Goal: Task Accomplishment & Management: Manage account settings

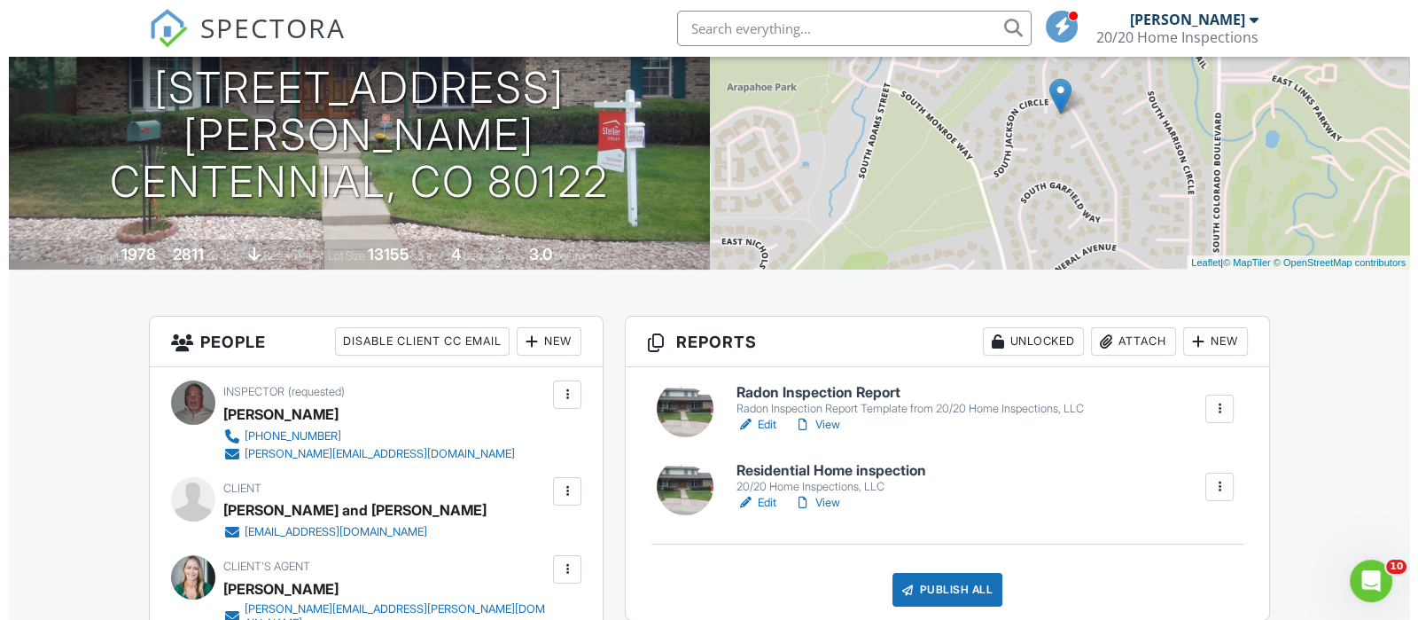
scroll to position [442, 0]
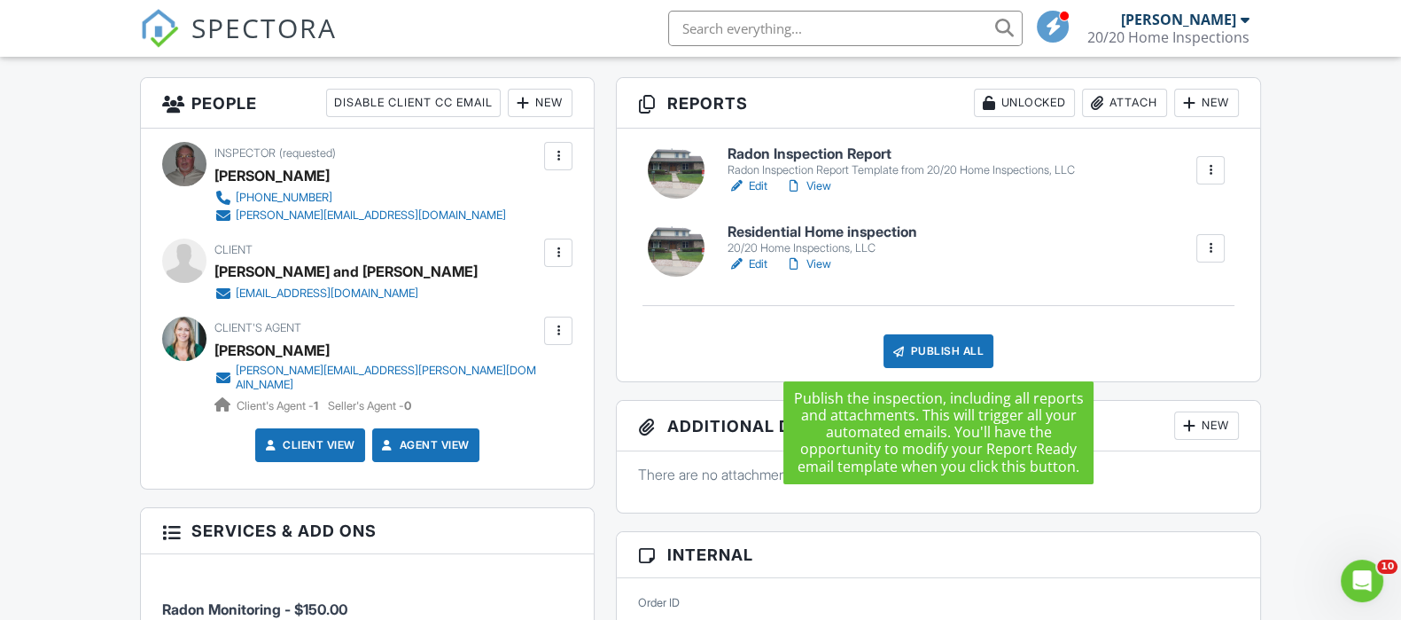
click at [931, 347] on div "Publish All" at bounding box center [939, 351] width 111 height 34
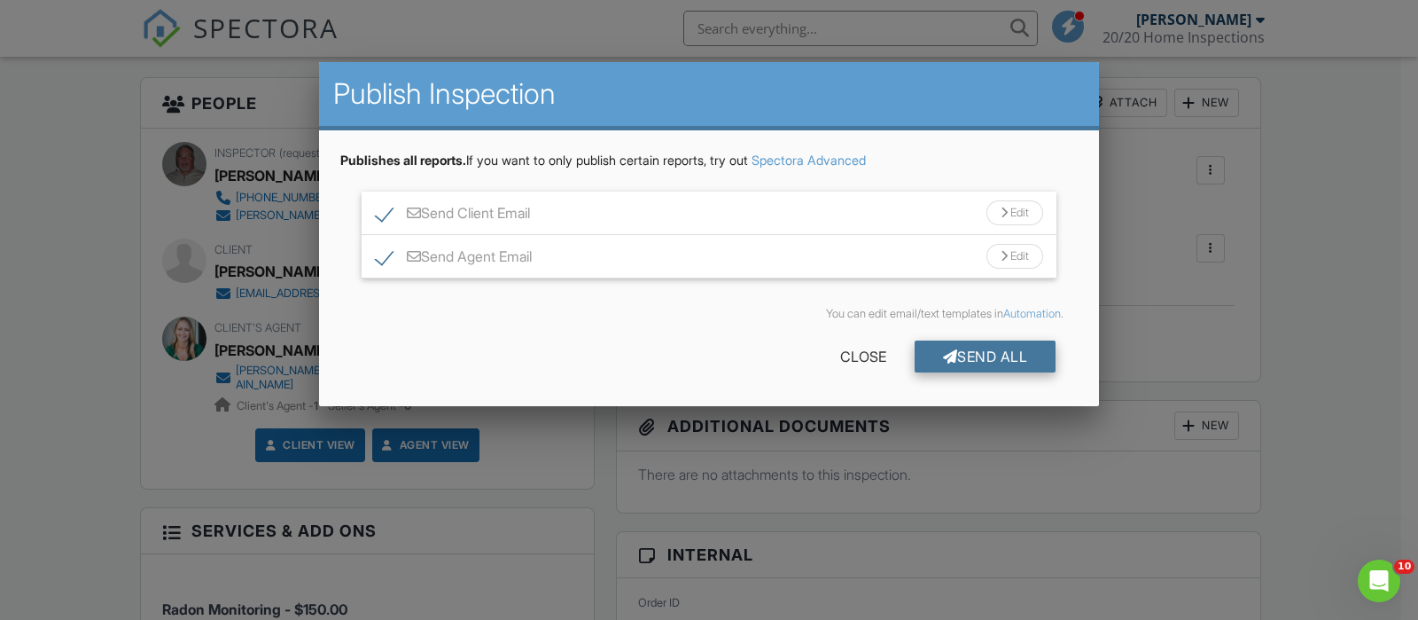
click at [961, 356] on div "Send All" at bounding box center [986, 356] width 142 height 32
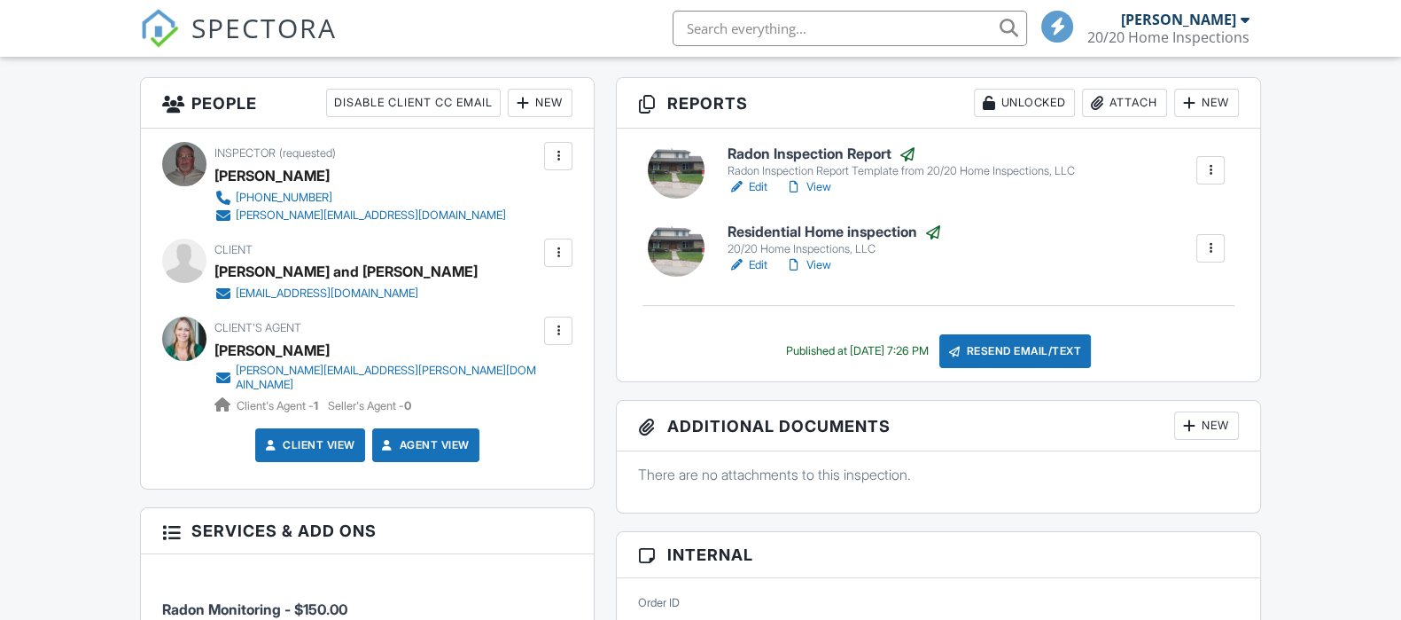
click at [554, 244] on div at bounding box center [559, 253] width 18 height 18
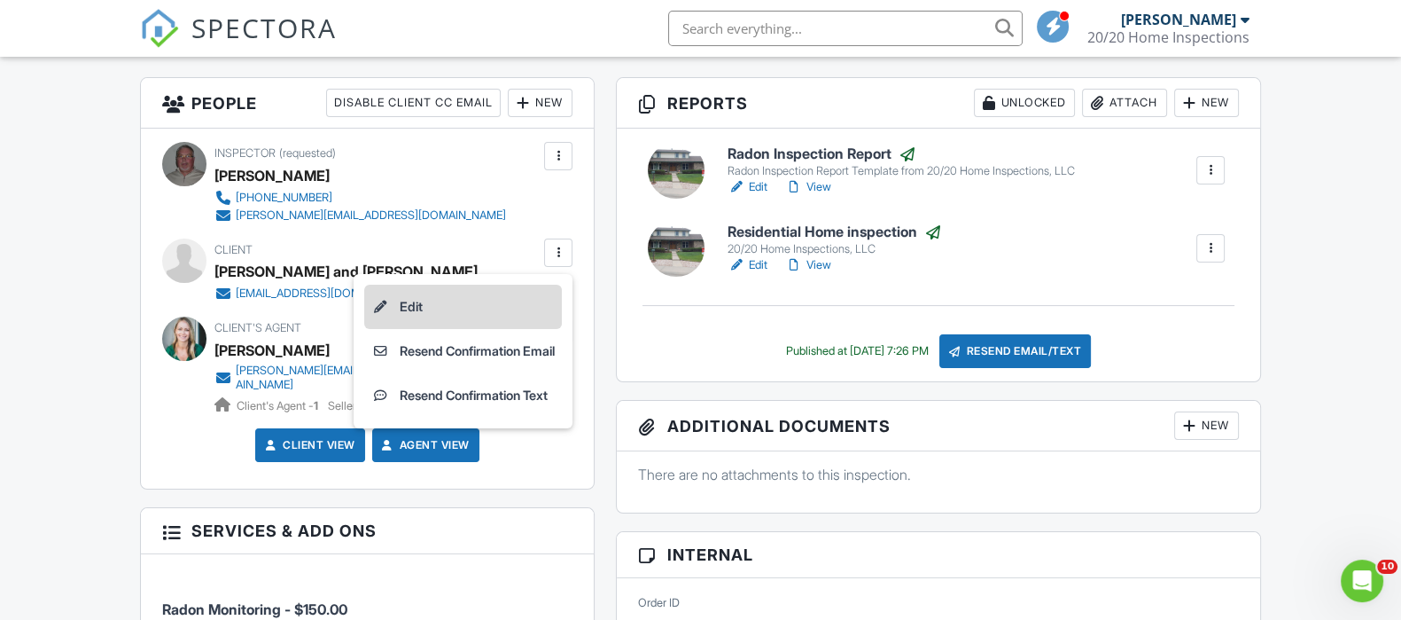
click at [398, 306] on li "Edit" at bounding box center [463, 307] width 198 height 44
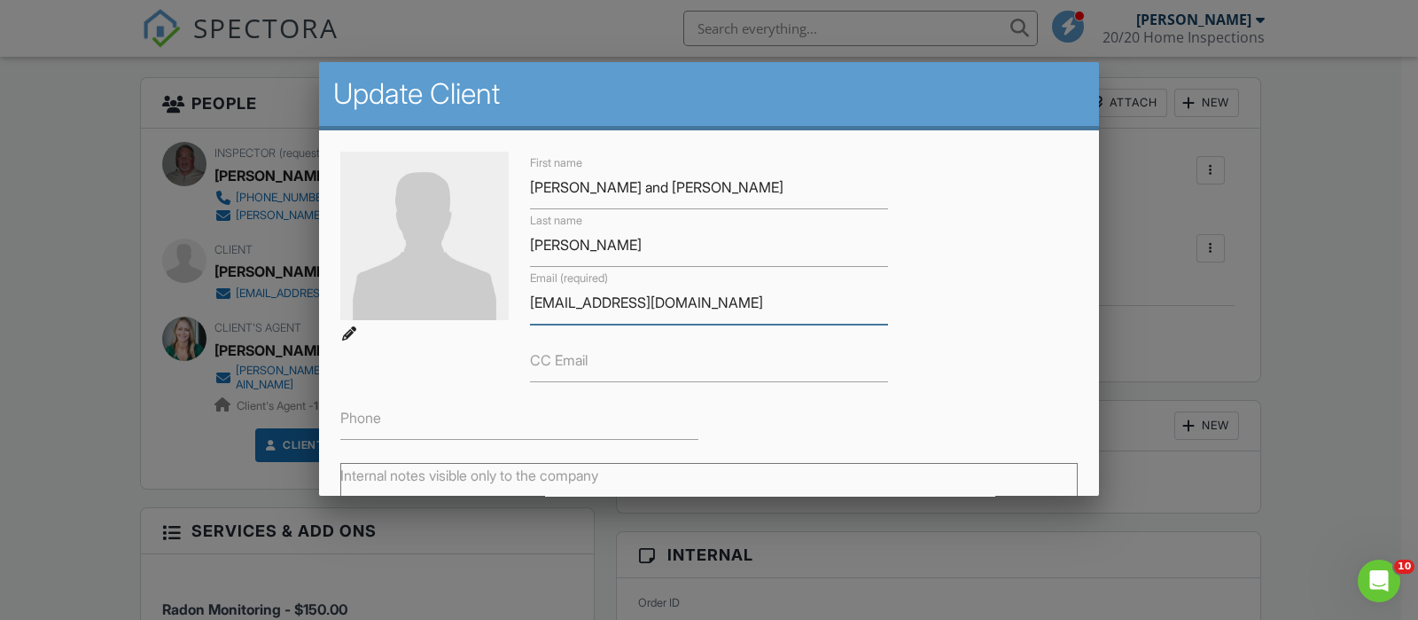
drag, startPoint x: 755, startPoint y: 295, endPoint x: 516, endPoint y: 308, distance: 239.7
click at [519, 308] on div "Email (required) kjarrett127@gmail.com" at bounding box center [708, 296] width 379 height 58
click at [1292, 261] on div at bounding box center [709, 298] width 1418 height 775
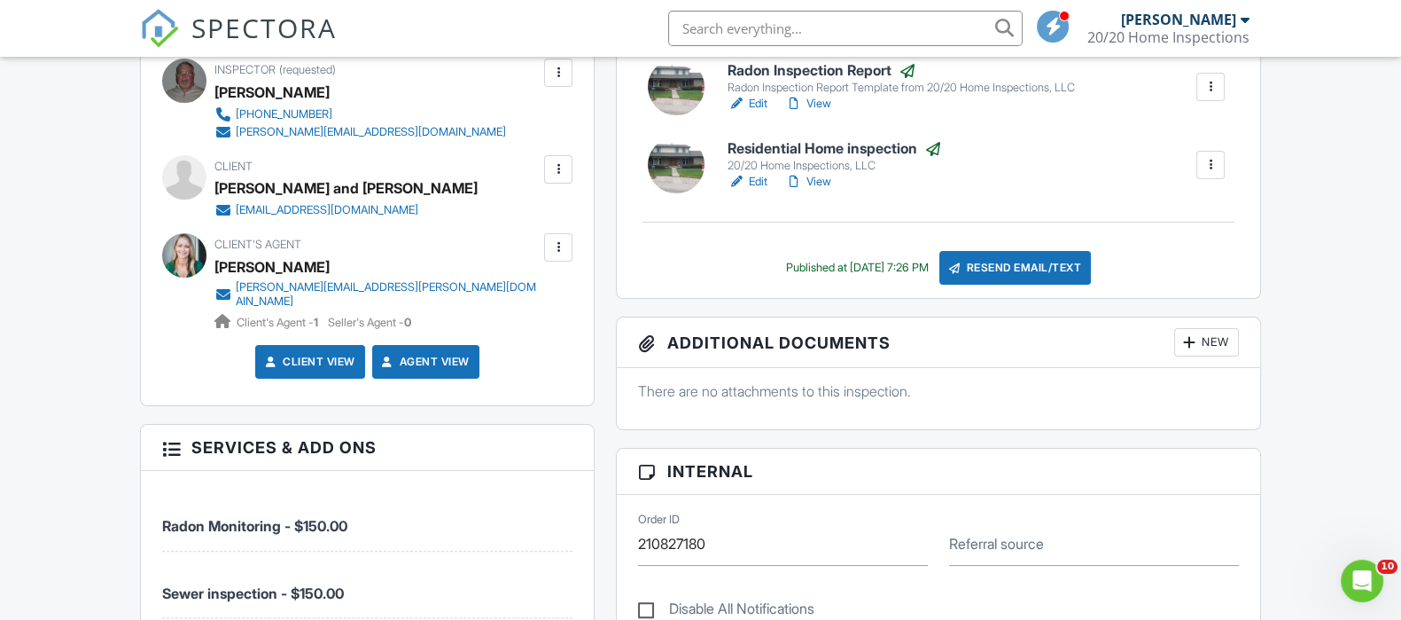
scroll to position [554, 0]
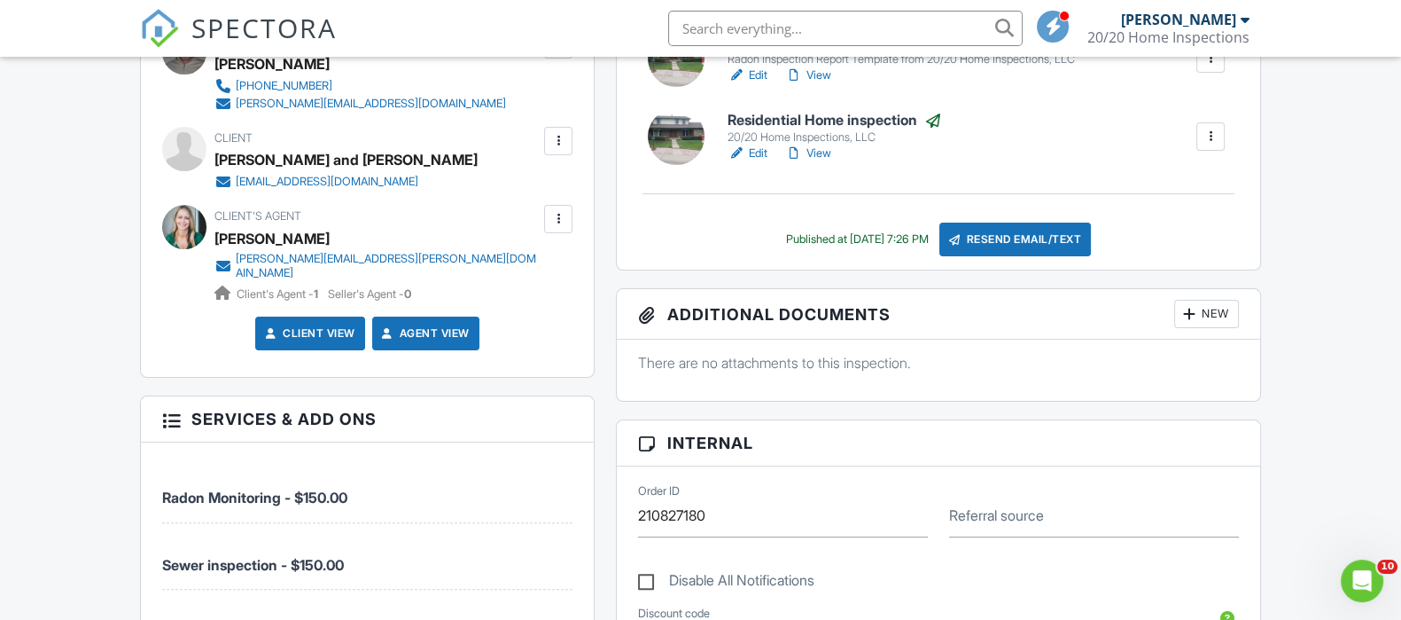
click at [556, 212] on div at bounding box center [559, 219] width 18 height 18
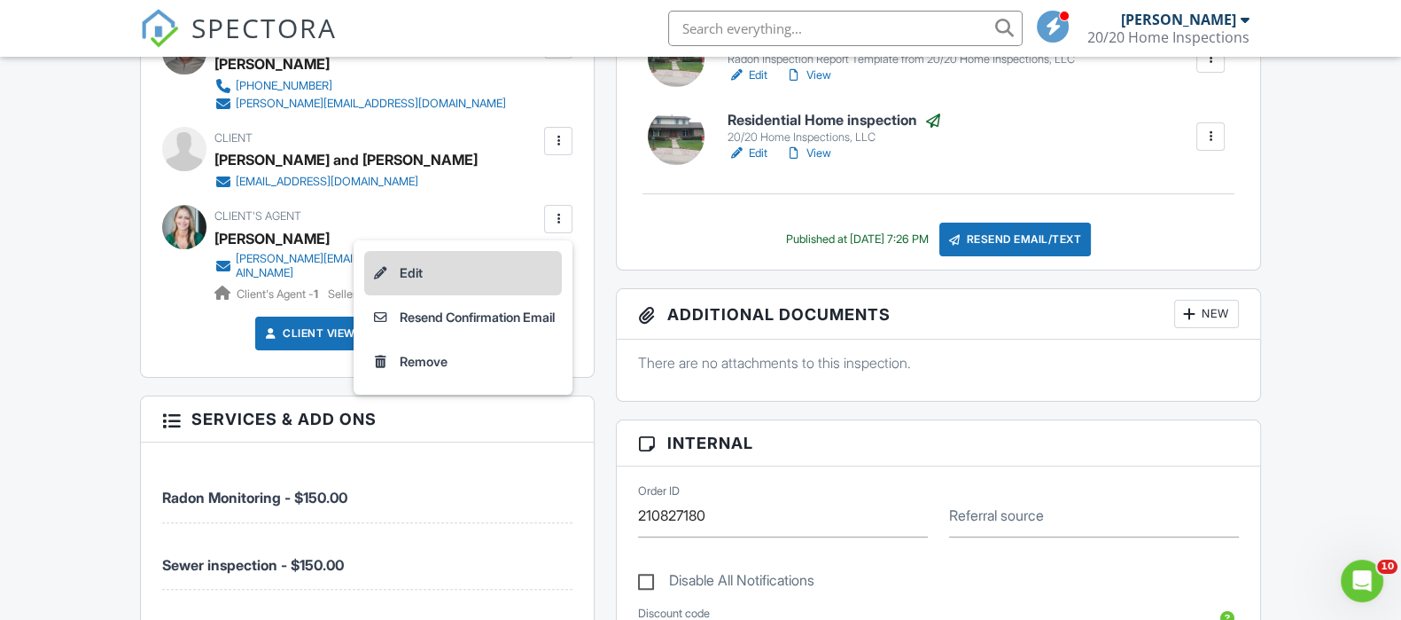
click at [483, 285] on li "Edit" at bounding box center [463, 273] width 198 height 44
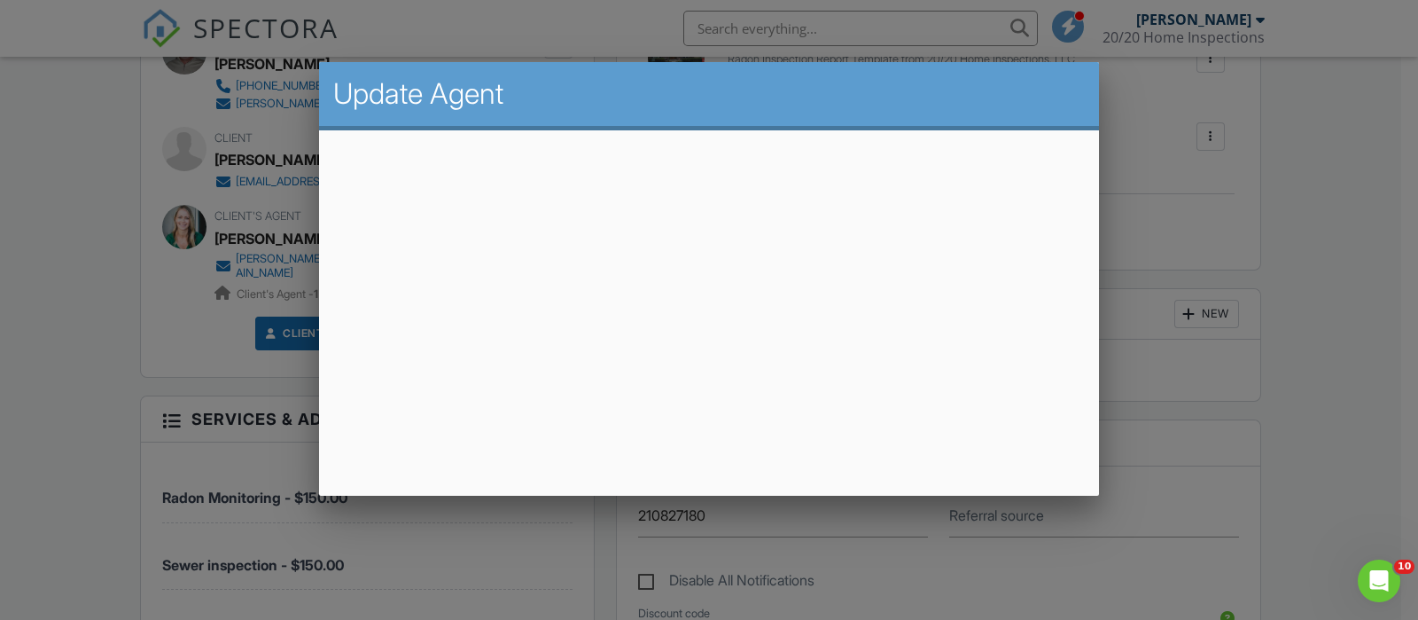
click at [1308, 282] on div at bounding box center [709, 298] width 1418 height 775
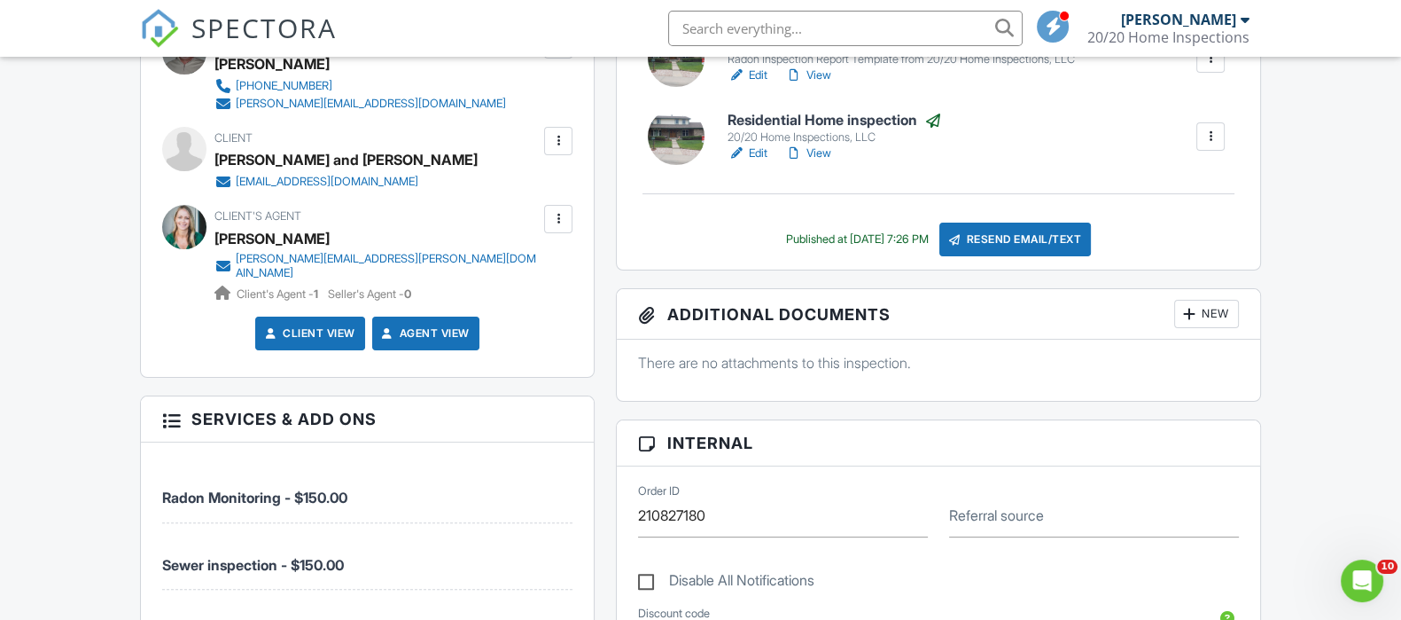
scroll to position [0, 0]
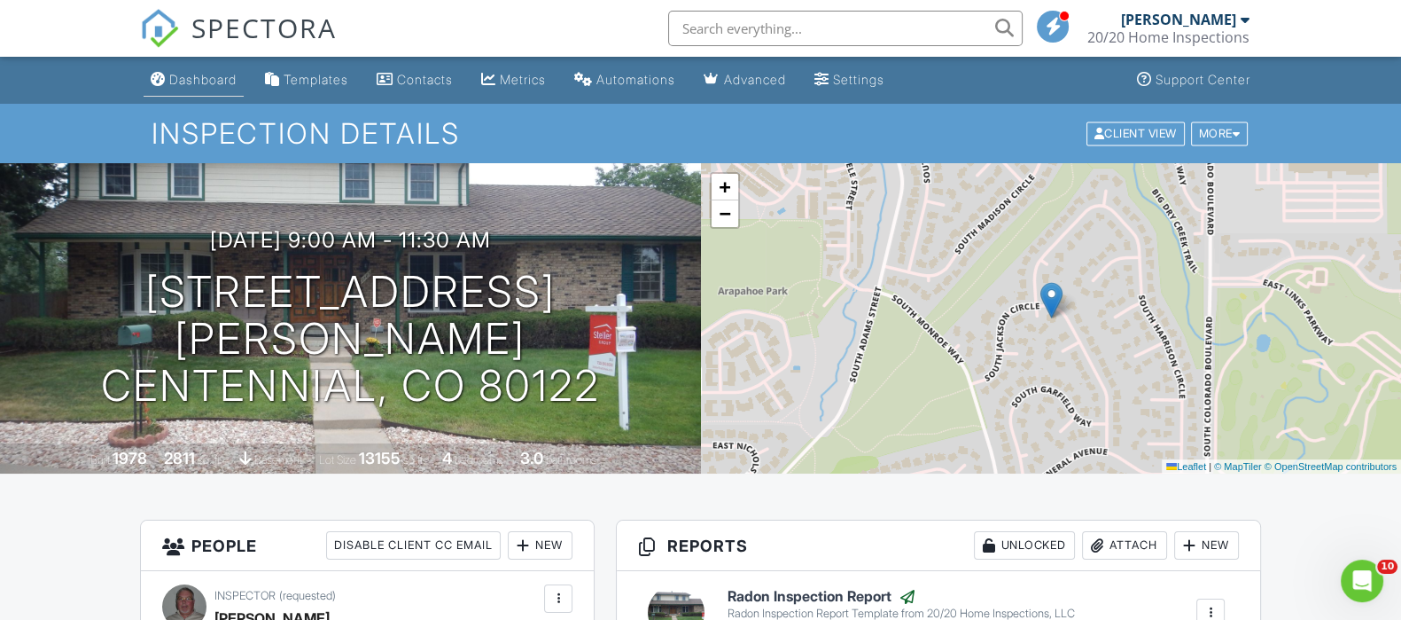
click at [187, 82] on div "Dashboard" at bounding box center [202, 79] width 67 height 15
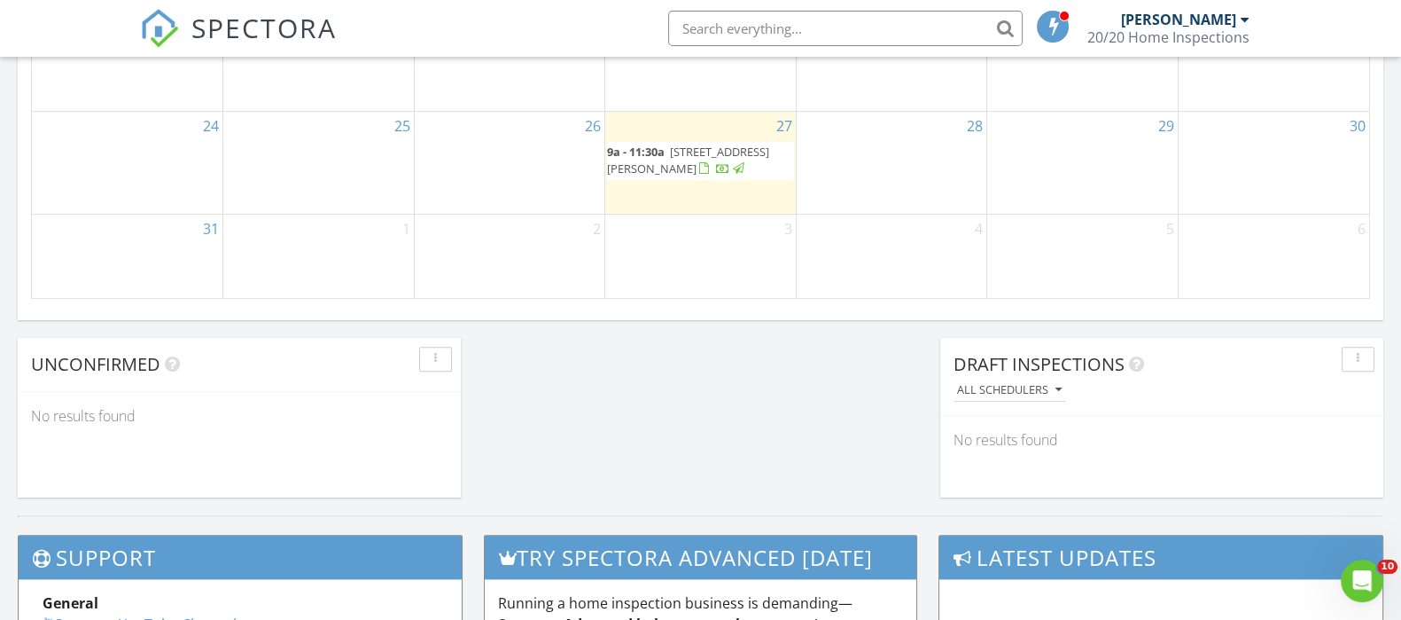
scroll to position [1330, 0]
